Goal: Information Seeking & Learning: Learn about a topic

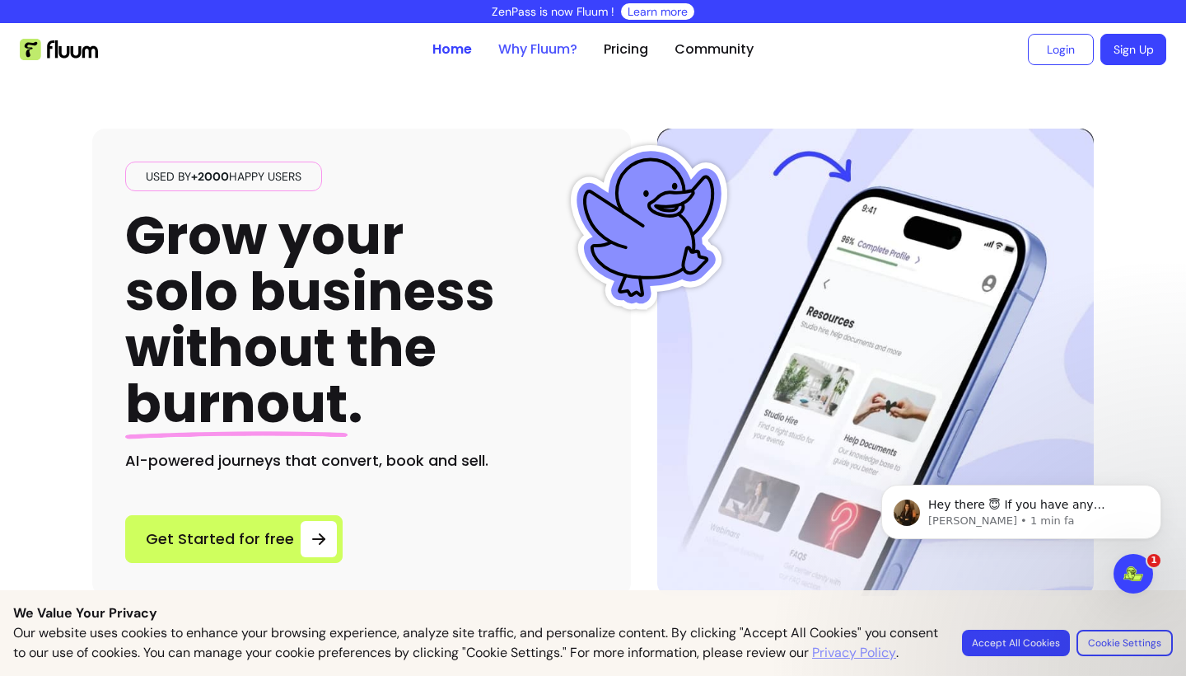
click at [522, 44] on link "Why Fluum?" at bounding box center [537, 50] width 79 height 20
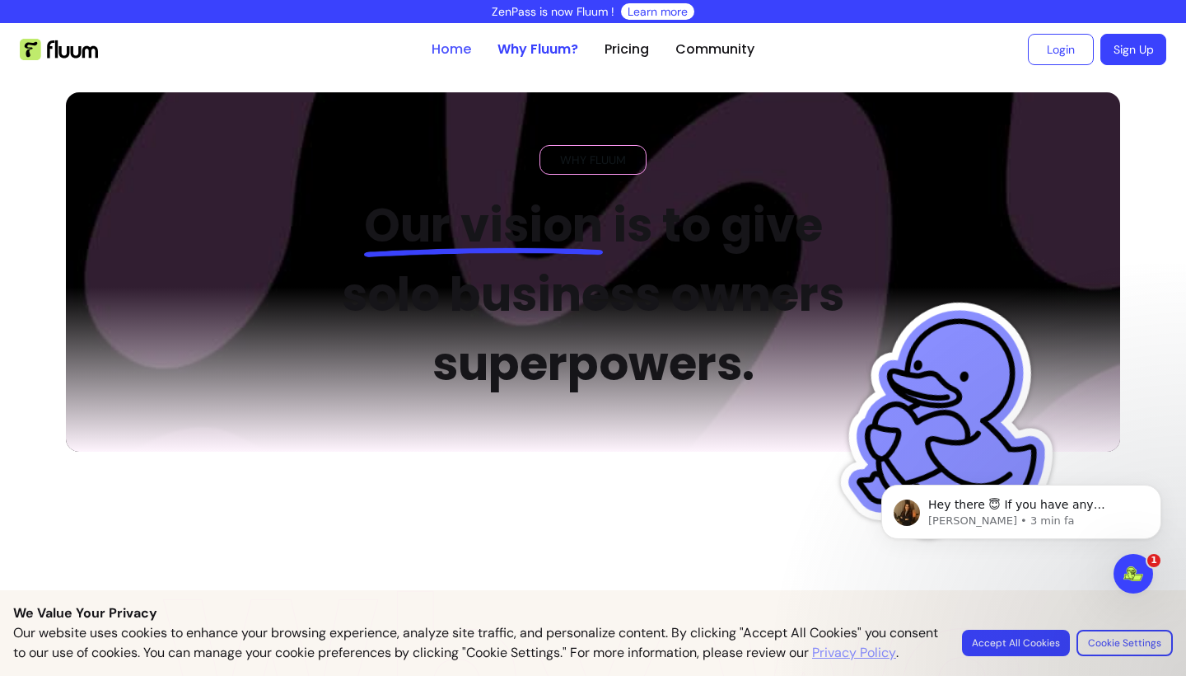
click at [447, 44] on link "Home" at bounding box center [452, 50] width 40 height 20
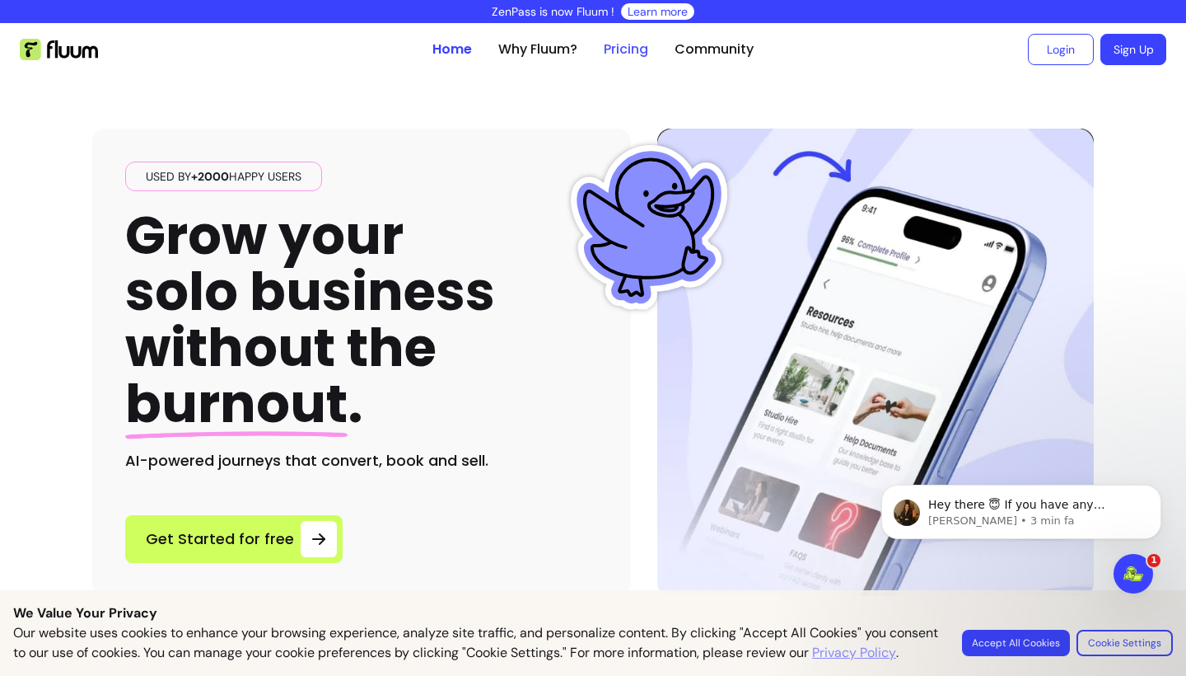
click at [634, 46] on link "Pricing" at bounding box center [626, 50] width 44 height 20
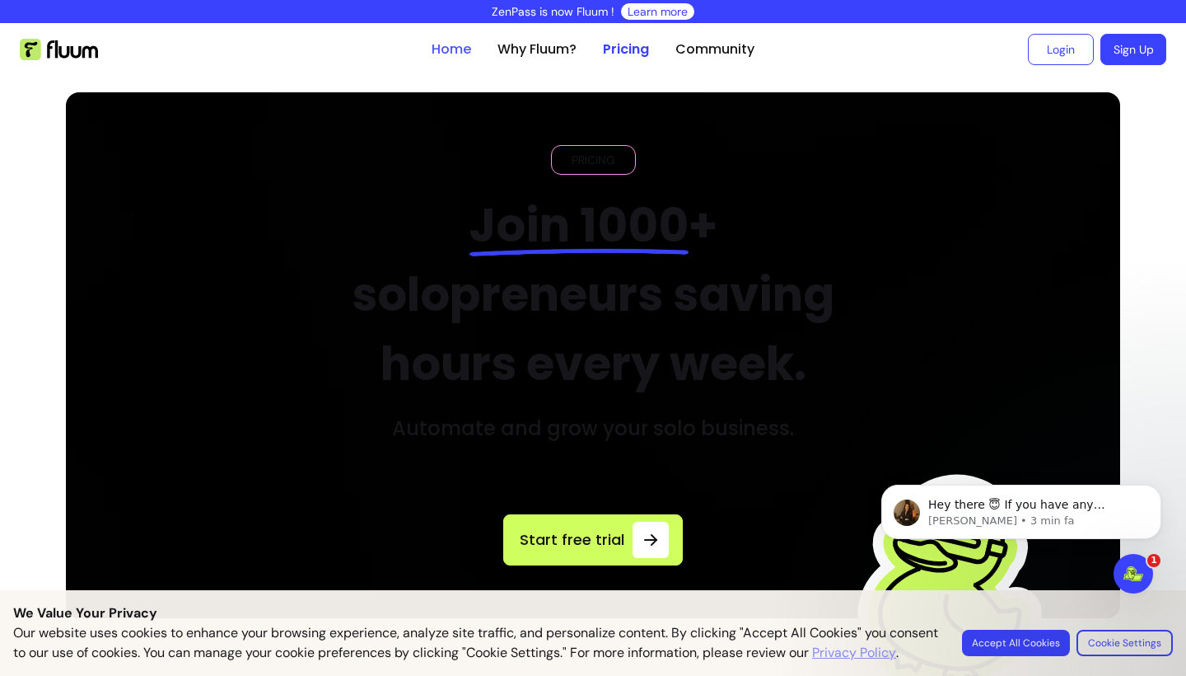
click at [464, 52] on link "Home" at bounding box center [452, 50] width 40 height 20
